Goal: Information Seeking & Learning: Learn about a topic

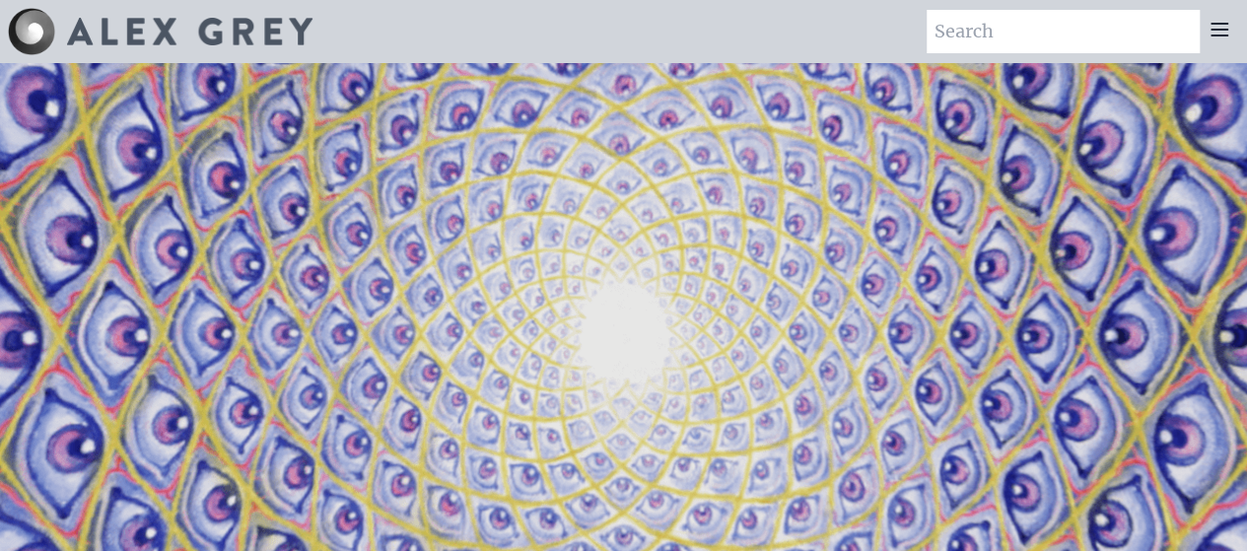
click at [1220, 29] on icon at bounding box center [1220, 30] width 16 height 12
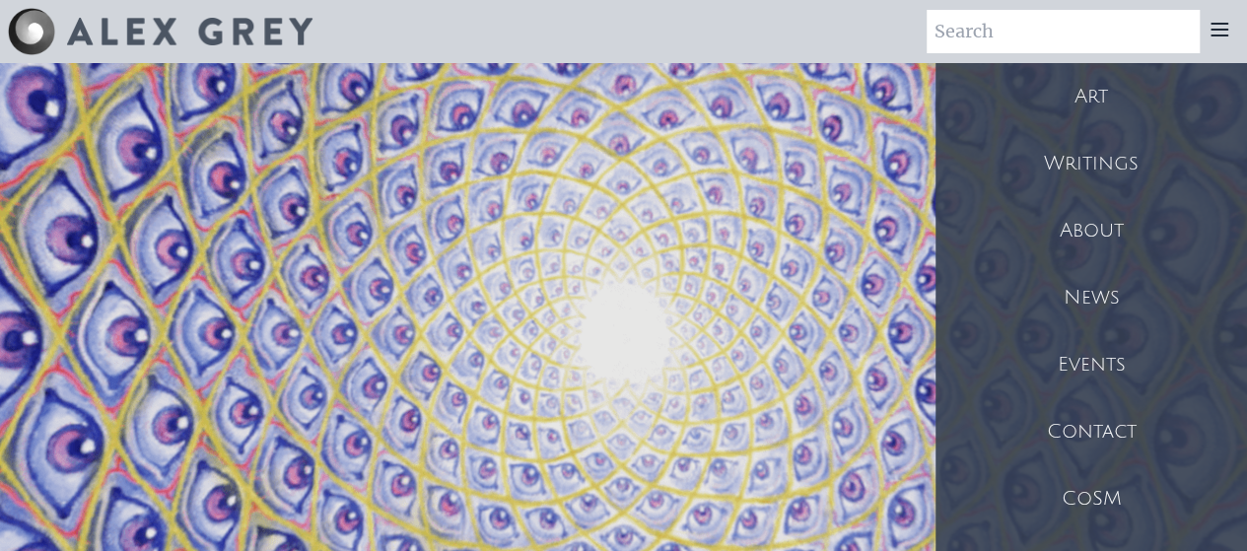
click at [1150, 224] on div "About" at bounding box center [1092, 230] width 312 height 67
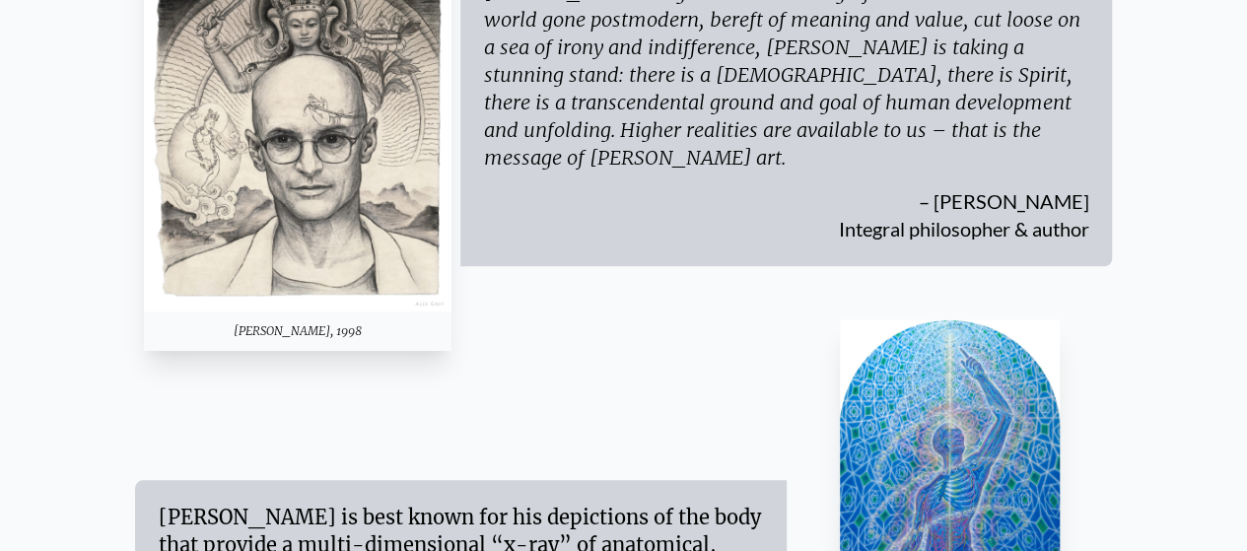
scroll to position [432, 0]
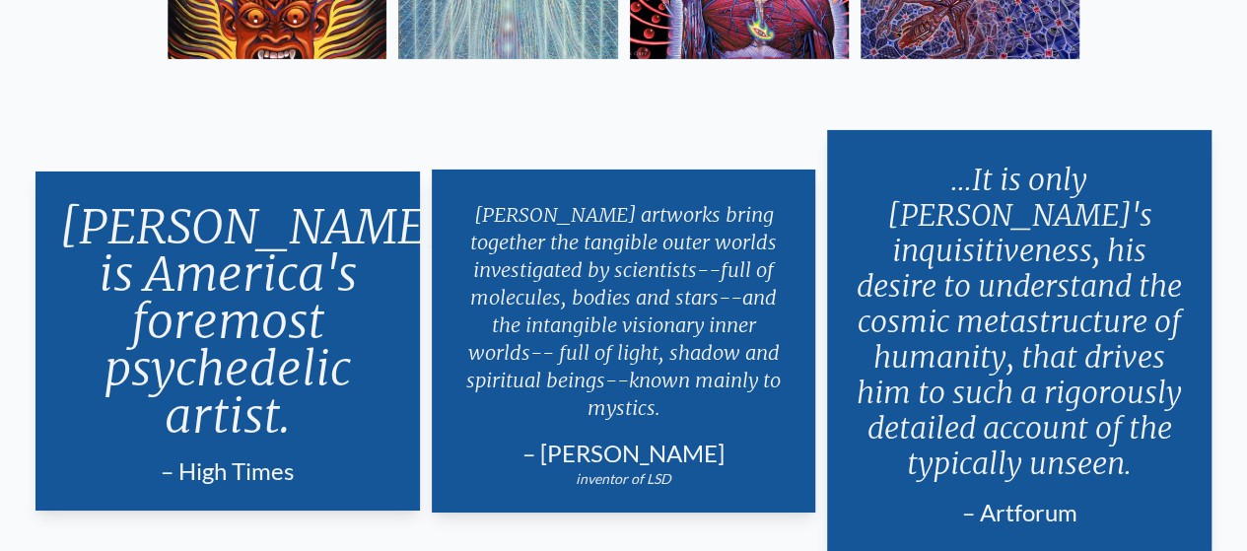
scroll to position [3309, 0]
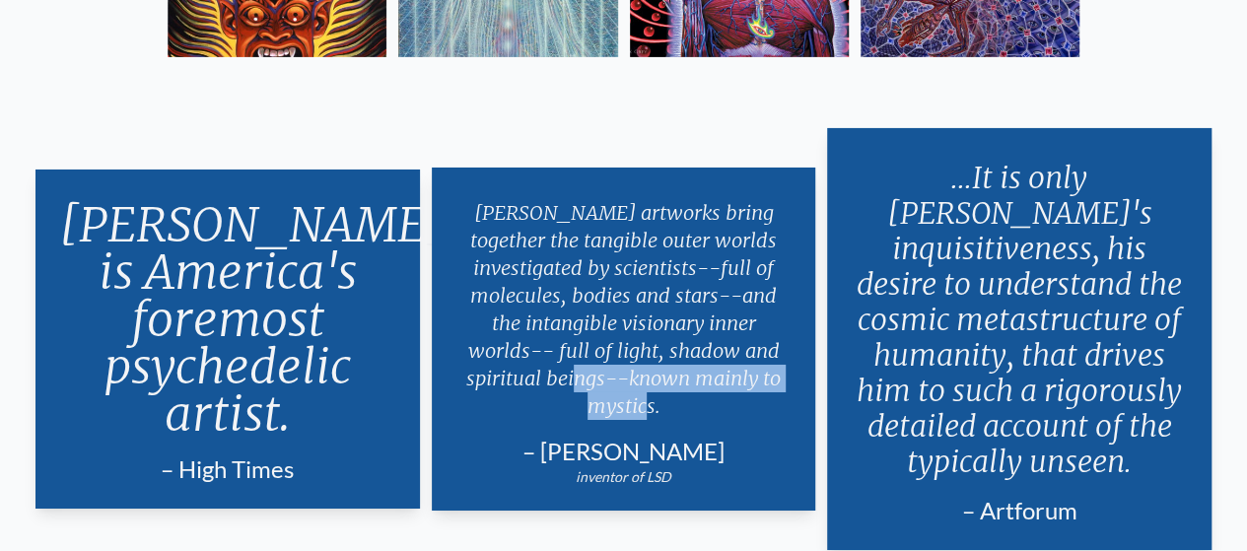
drag, startPoint x: 660, startPoint y: 389, endPoint x: 597, endPoint y: 355, distance: 71.9
click at [597, 355] on p "Alex Grey's artworks bring together the tangible outer worlds investigated by s…" at bounding box center [624, 309] width 337 height 237
click at [663, 387] on p "Alex Grey's artworks bring together the tangible outer worlds investigated by s…" at bounding box center [624, 309] width 337 height 237
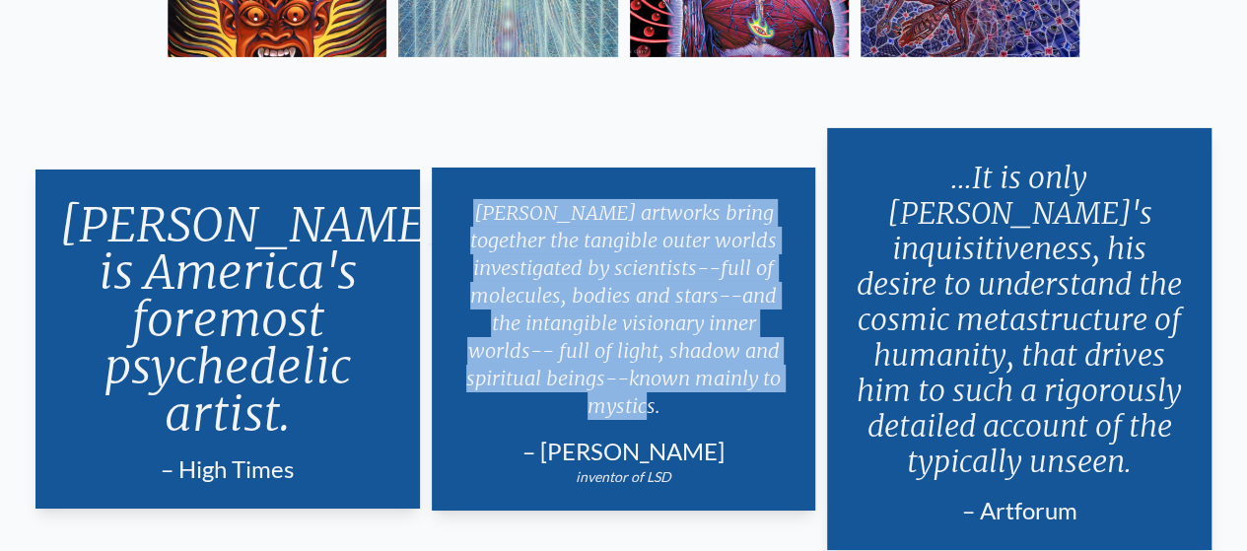
drag, startPoint x: 658, startPoint y: 387, endPoint x: 468, endPoint y: 202, distance: 264.9
click at [468, 202] on p "Alex Grey's artworks bring together the tangible outer worlds investigated by s…" at bounding box center [624, 309] width 337 height 237
copy p "Alex Grey's artworks bring together the tangible outer worlds investigated by s…"
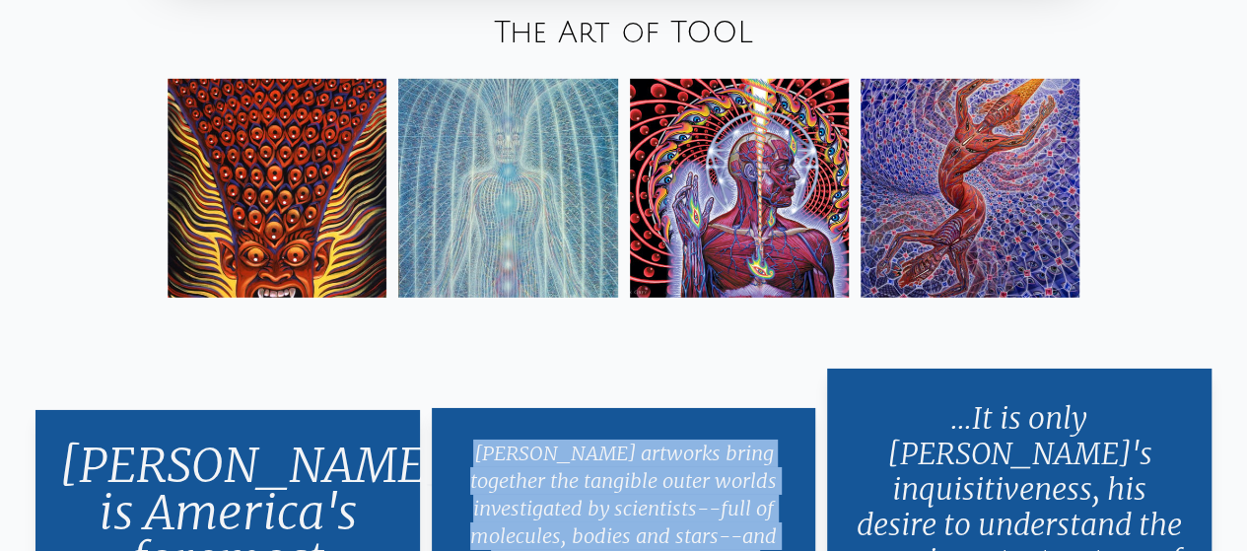
scroll to position [3059, 0]
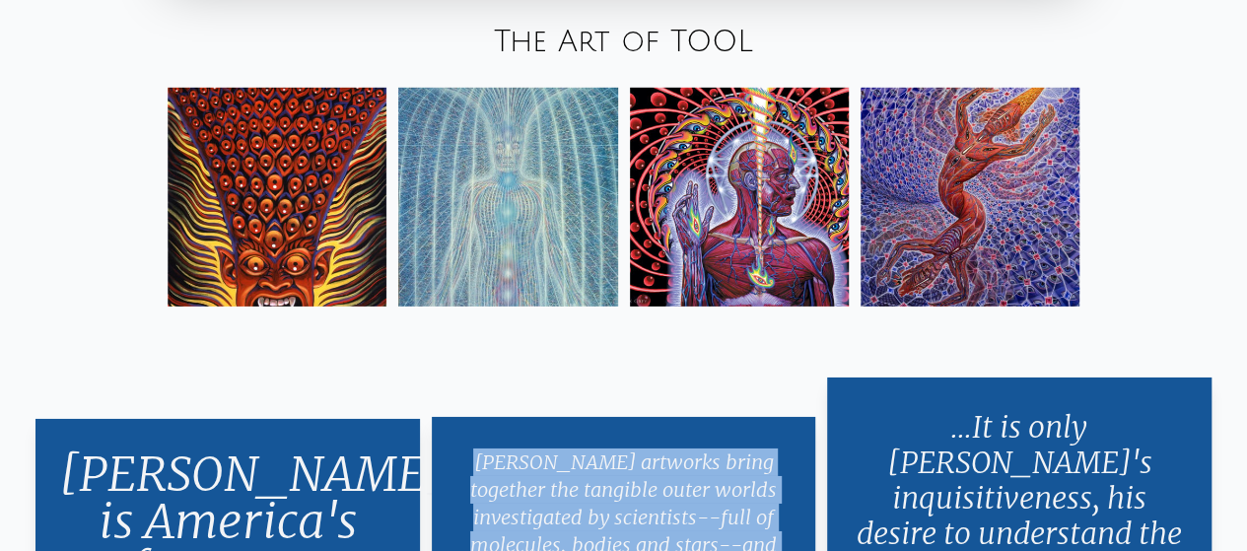
click at [693, 212] on img at bounding box center [739, 197] width 219 height 219
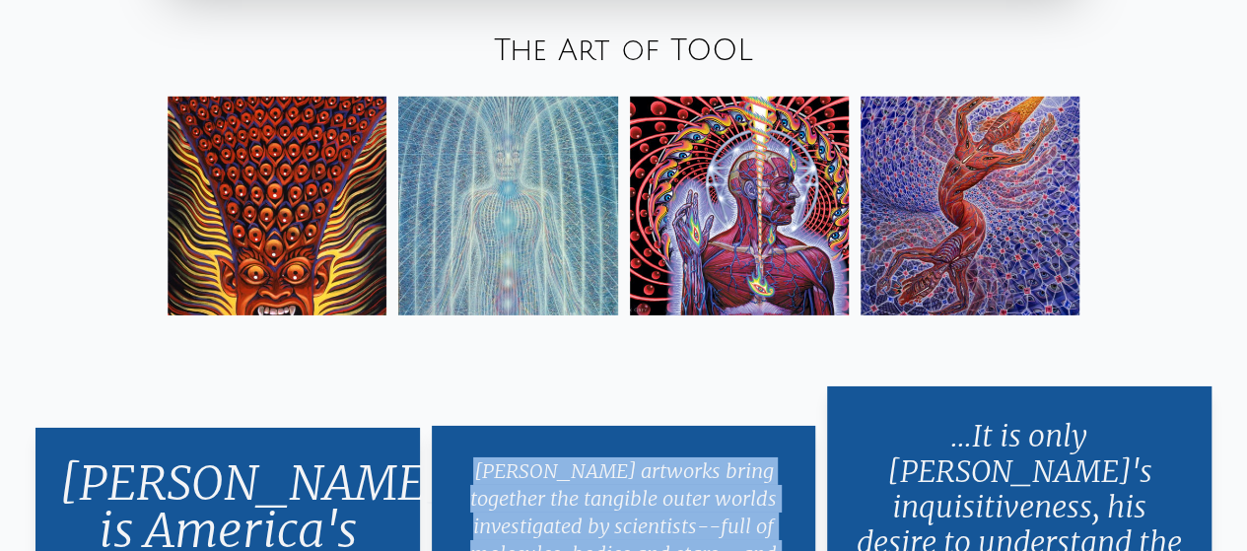
click at [462, 186] on img at bounding box center [507, 206] width 219 height 219
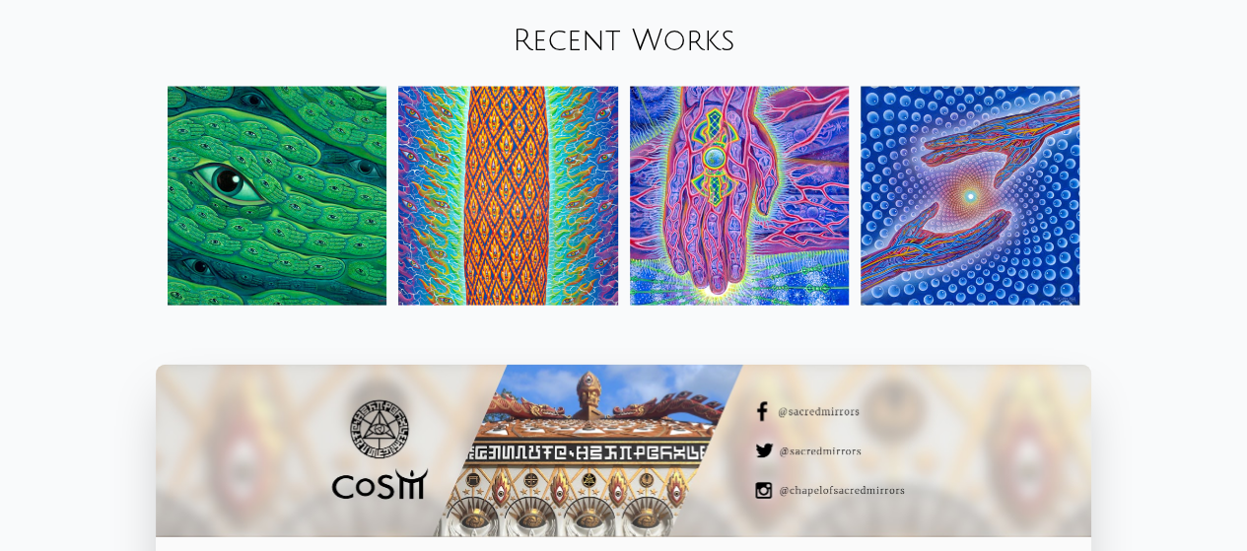
scroll to position [2017, 0]
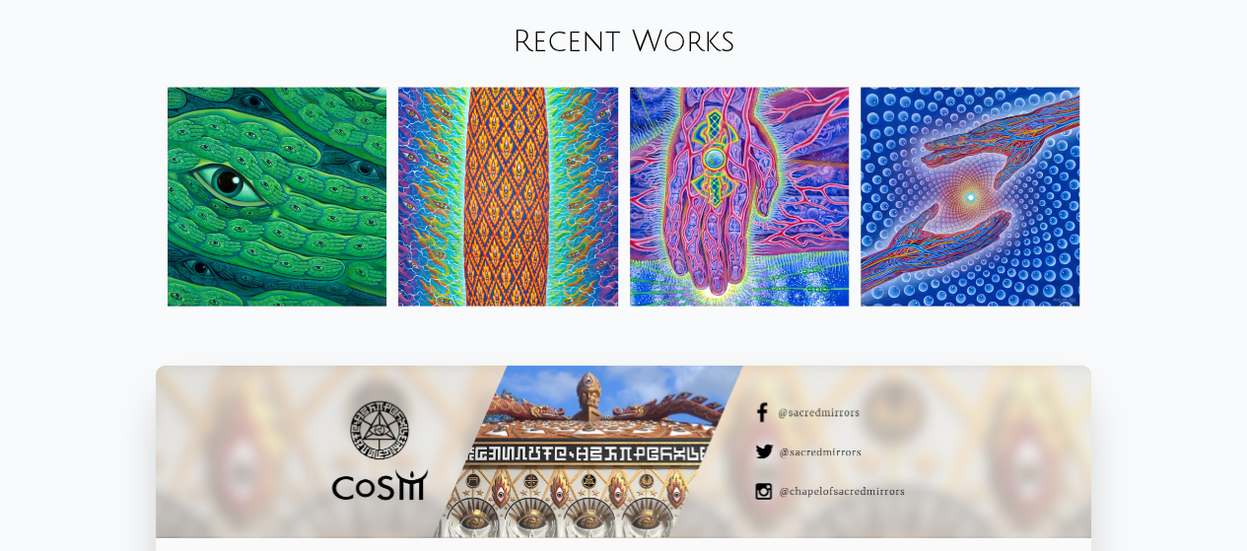
click at [304, 176] on img at bounding box center [277, 197] width 219 height 219
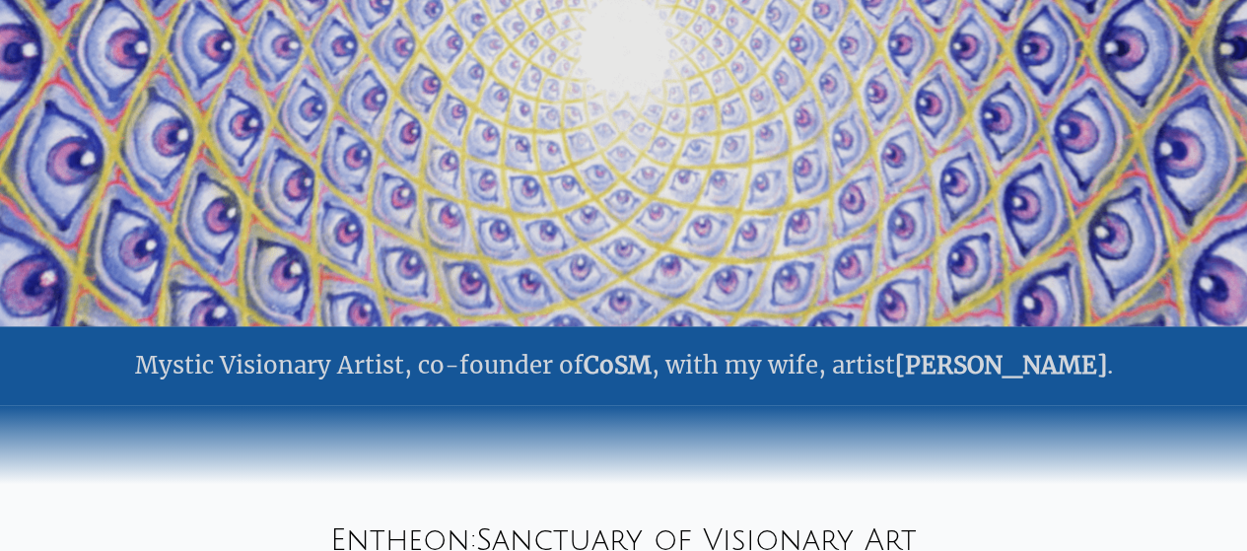
scroll to position [247, 0]
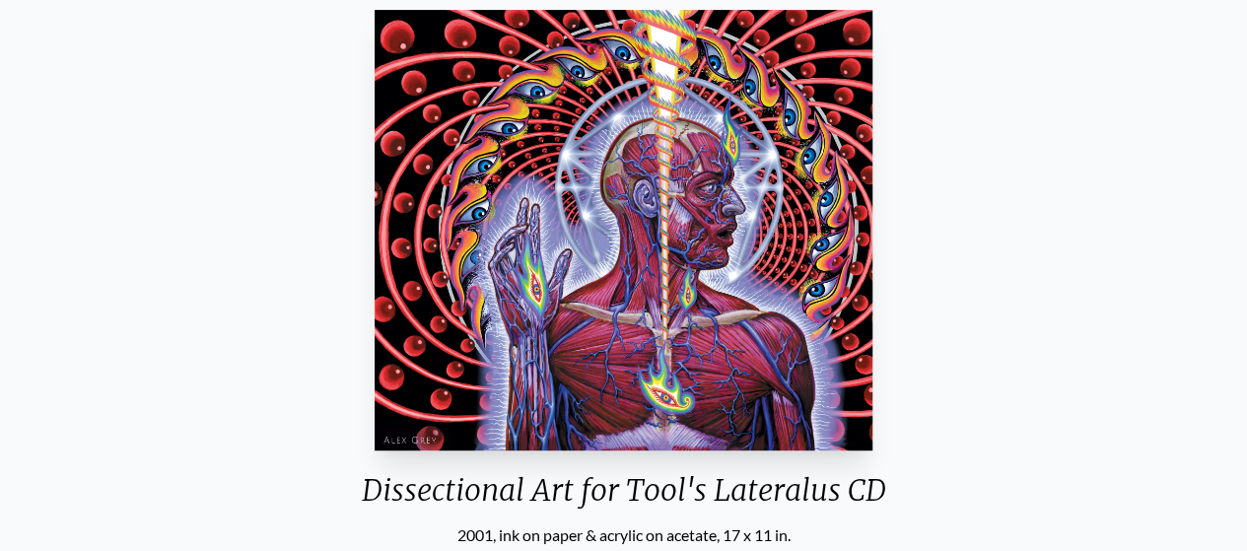
scroll to position [326, 0]
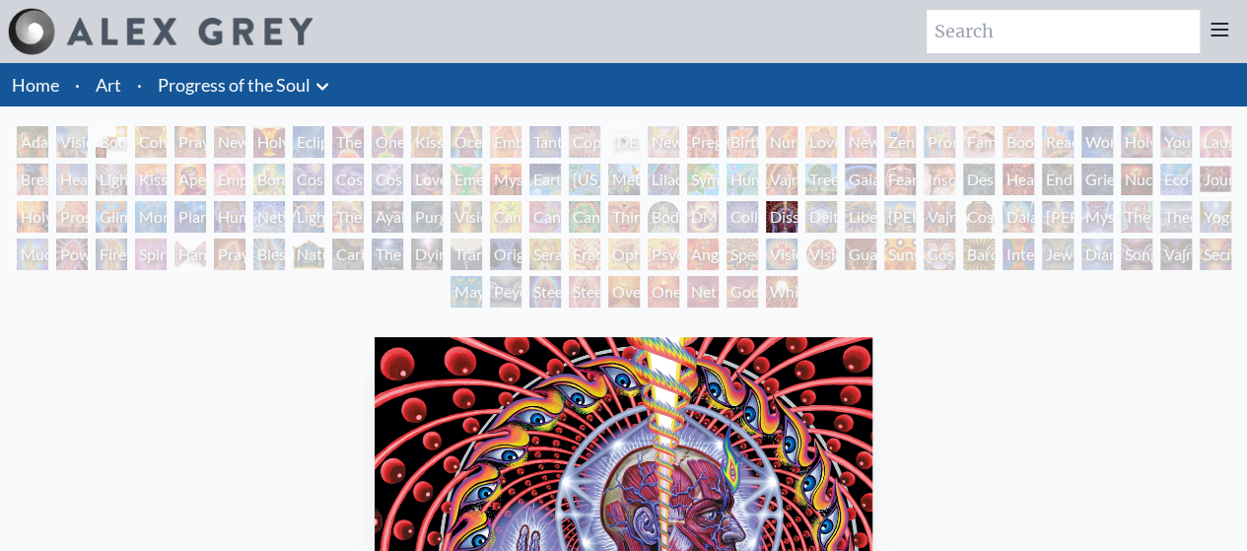
click at [408, 148] on div "[PERSON_NAME] & Eve Visionary Origin of Language Body, Mind, Spirit Contemplati…" at bounding box center [623, 219] width 1247 height 187
click at [417, 147] on div "Kissing" at bounding box center [427, 142] width 32 height 32
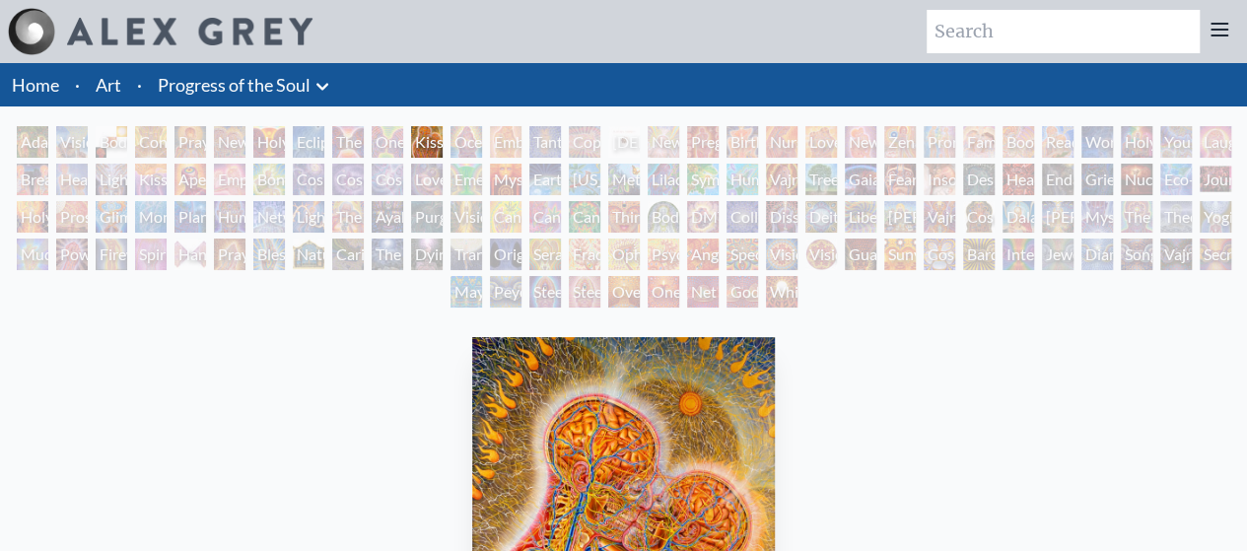
click at [372, 127] on div "One Taste" at bounding box center [388, 142] width 32 height 32
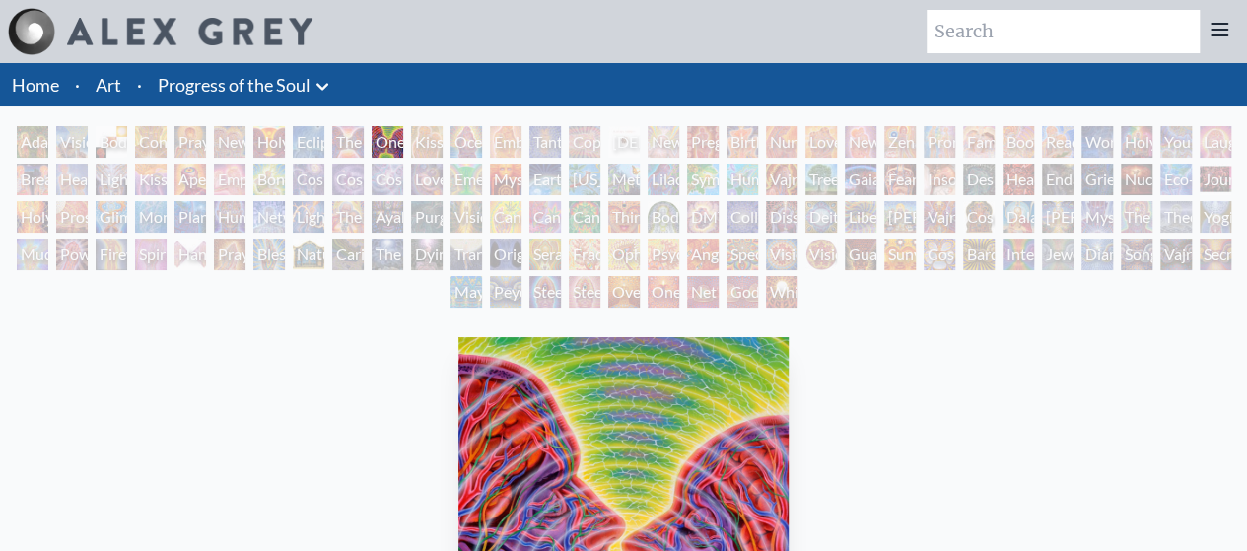
click at [337, 146] on div "The Kiss" at bounding box center [348, 142] width 32 height 32
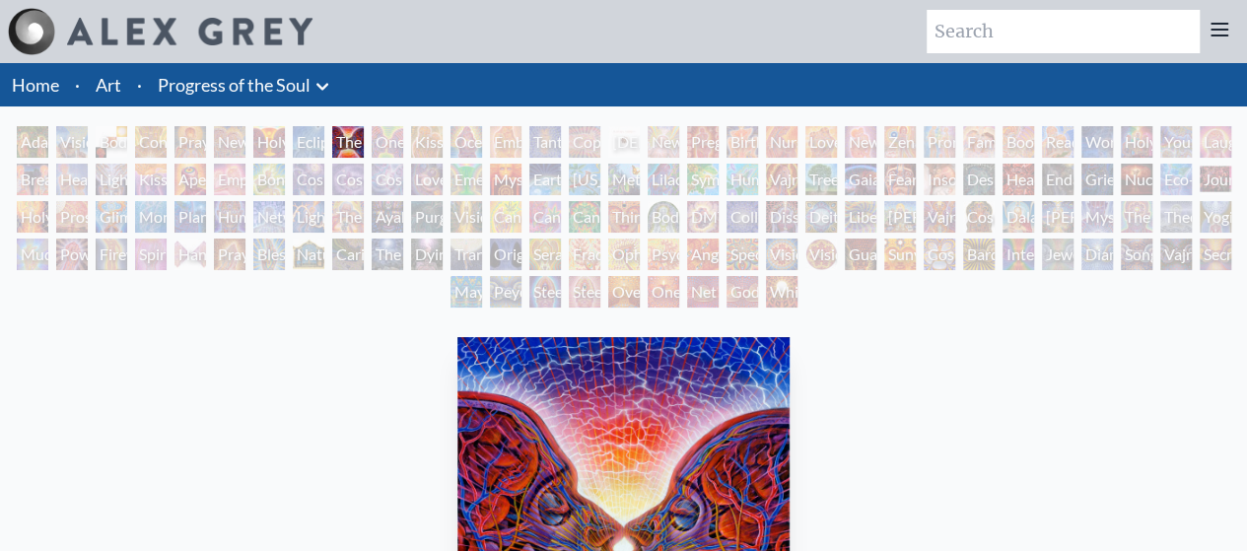
click at [298, 143] on div "Eclipse" at bounding box center [309, 142] width 32 height 32
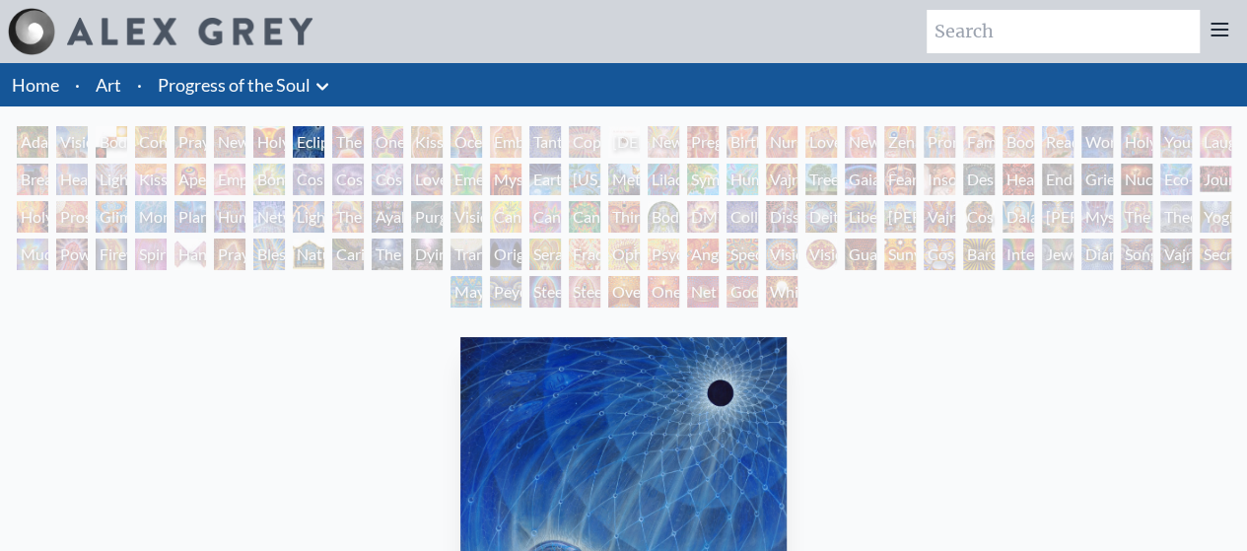
click at [679, 264] on div "Psychomicrograph of a Fractal Paisley Cherub Feather Tip" at bounding box center [664, 255] width 32 height 32
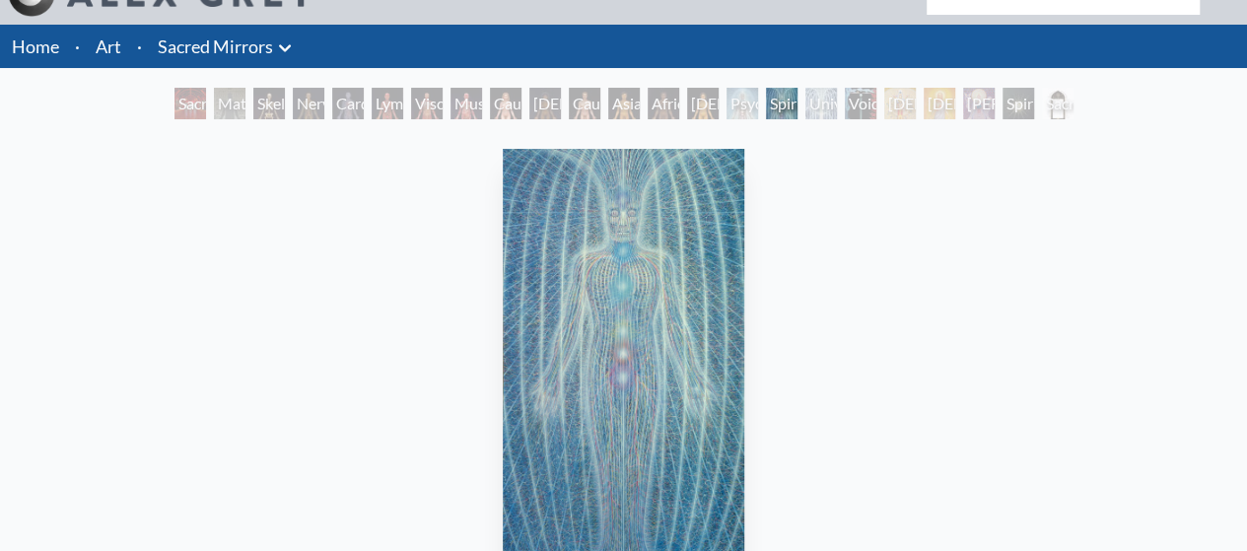
scroll to position [34, 0]
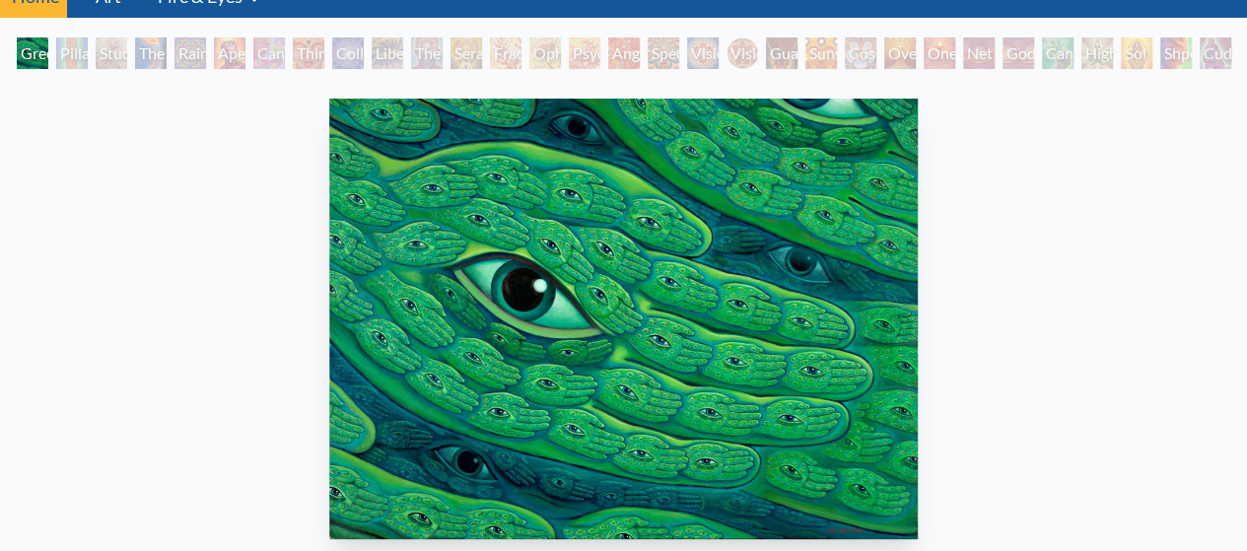
scroll to position [85, 0]
